Goal: Use online tool/utility: Utilize a website feature to perform a specific function

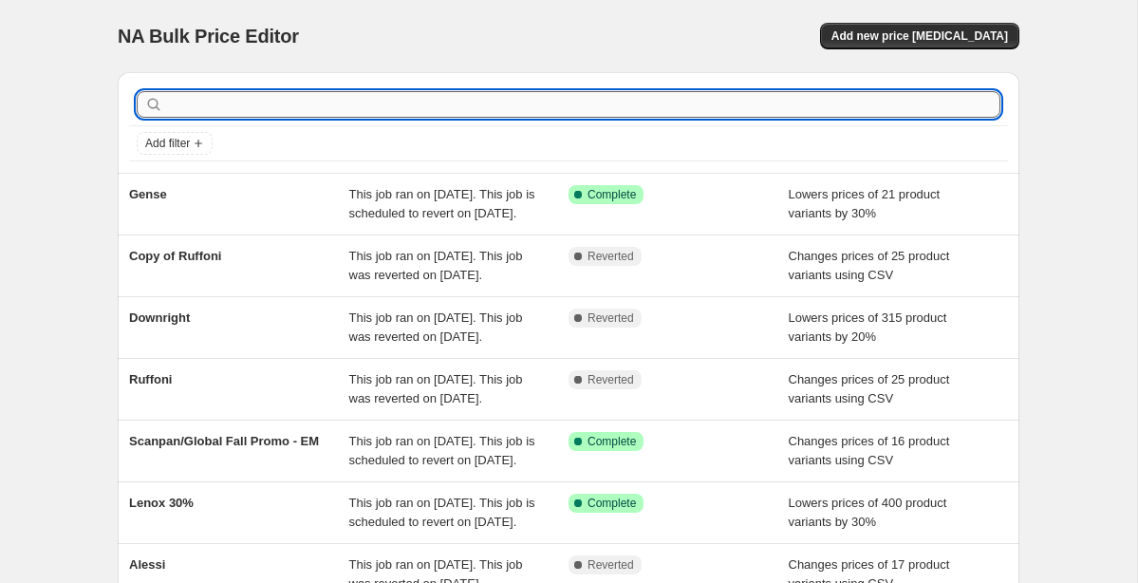
click at [346, 95] on input "text" at bounding box center [583, 104] width 833 height 27
type input "zaff"
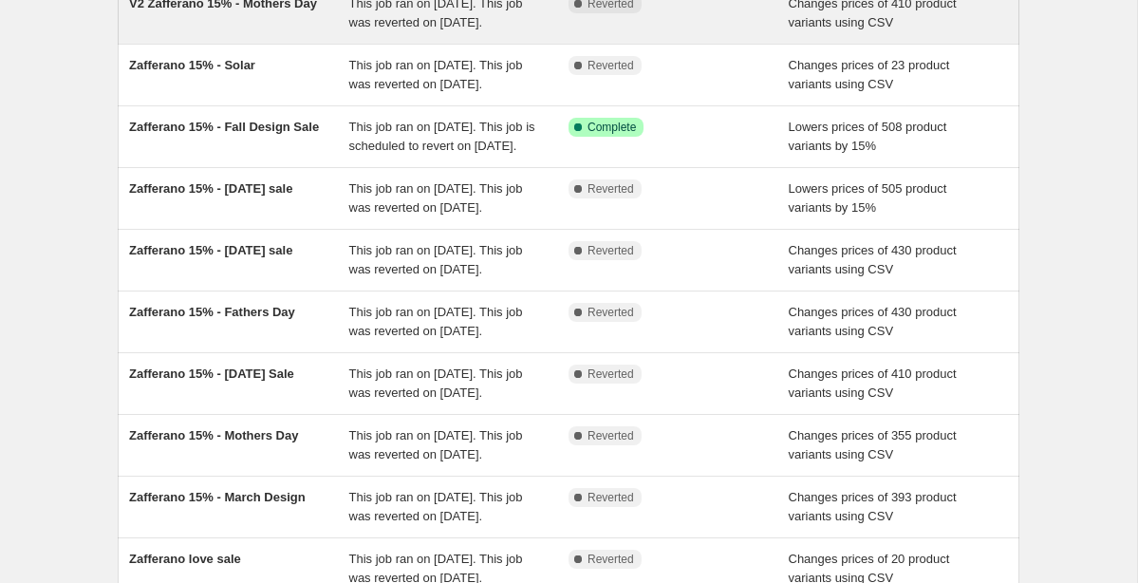
scroll to position [193, 0]
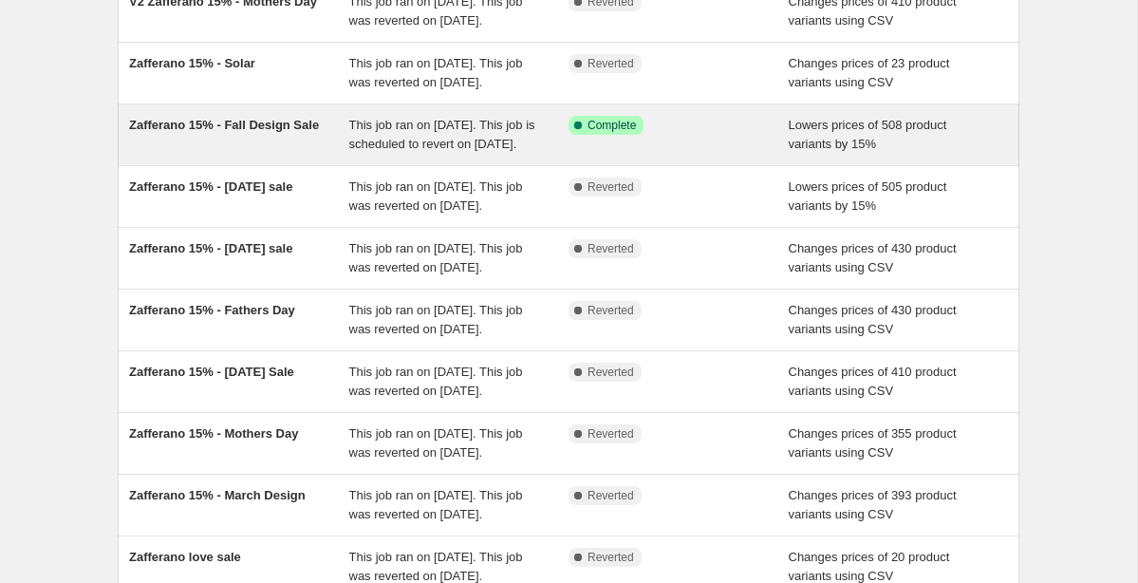
click at [335, 154] on div "Zafferano 15% - Fall Design Sale" at bounding box center [239, 135] width 220 height 38
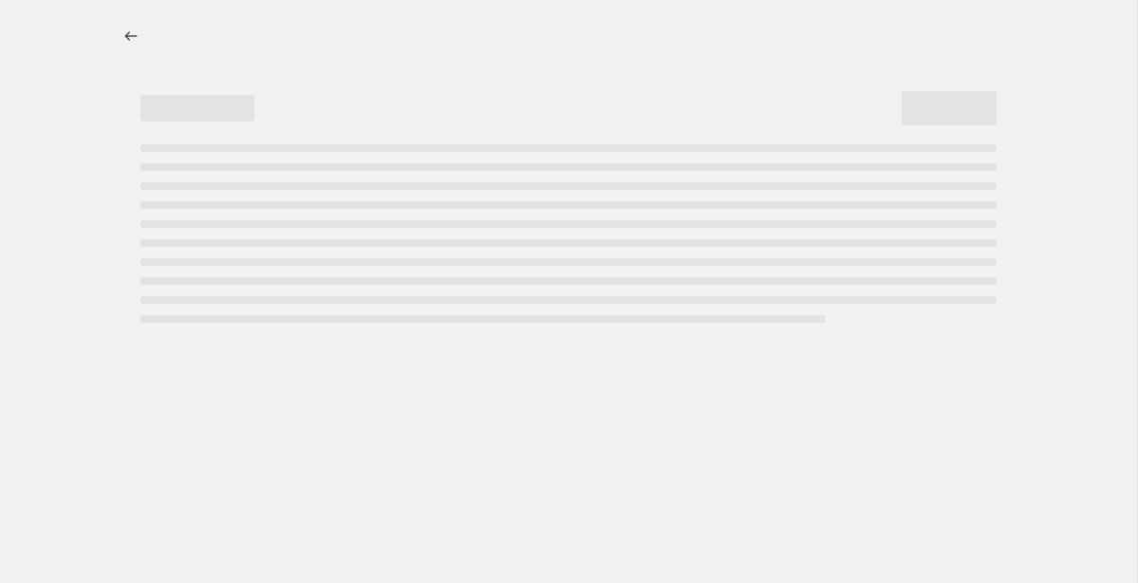
select select "percentage"
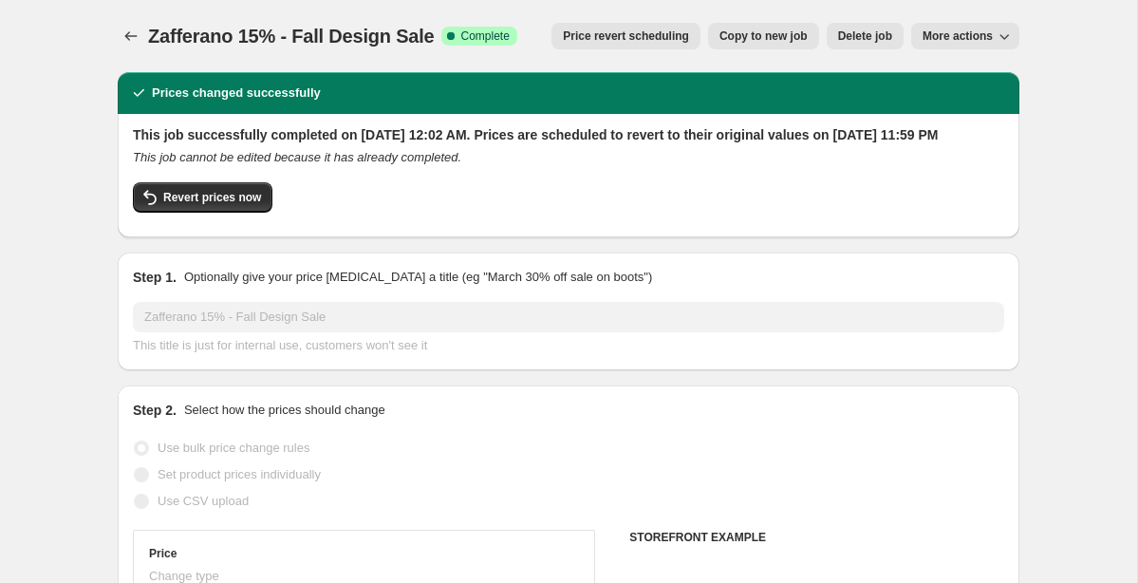
select select "vendor"
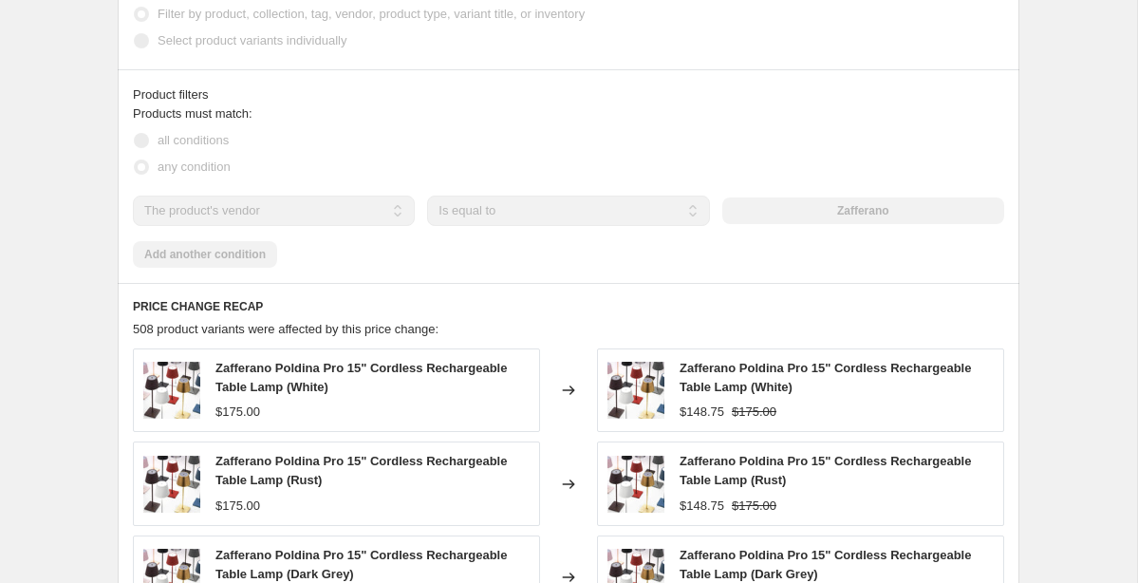
scroll to position [1271, 0]
